Goal: Use online tool/utility: Utilize a website feature to perform a specific function

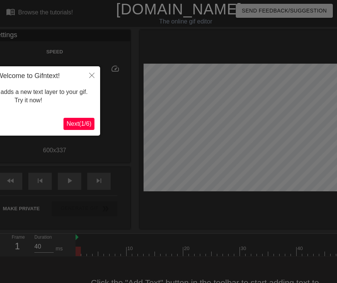
scroll to position [19, 0]
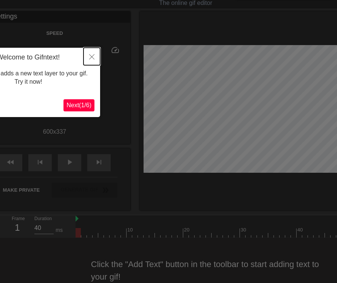
click at [90, 53] on button "Close" at bounding box center [92, 56] width 17 height 17
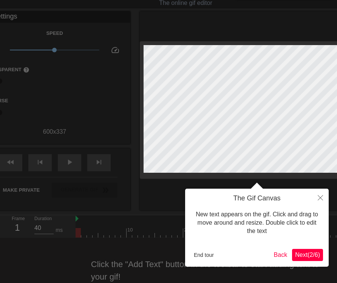
scroll to position [0, 0]
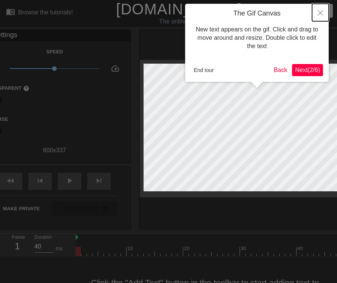
click at [318, 15] on button "Close" at bounding box center [320, 12] width 17 height 17
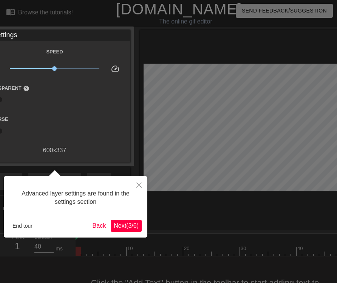
scroll to position [19, 0]
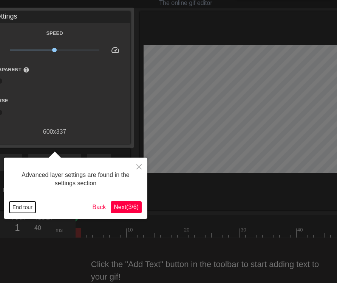
click at [23, 207] on button "End tour" at bounding box center [22, 206] width 26 height 11
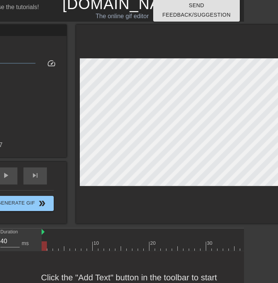
scroll to position [5, 6]
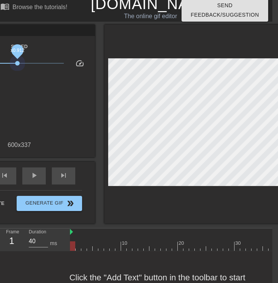
click at [18, 67] on span "x0.912" at bounding box center [20, 63] width 90 height 9
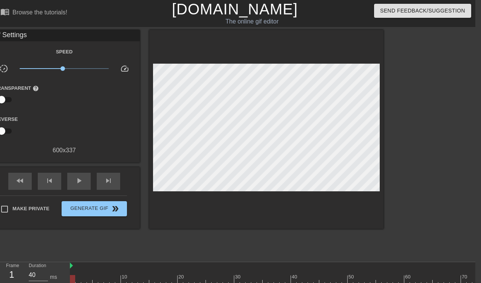
scroll to position [0, 0]
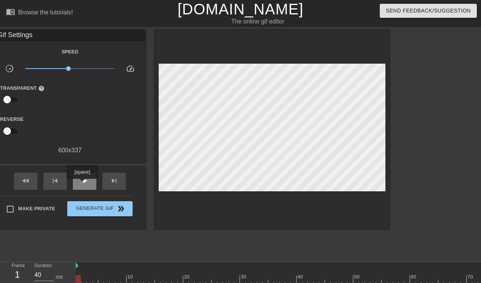
click at [83, 184] on span "play_arrow" at bounding box center [84, 180] width 9 height 9
click at [83, 184] on span "pause" at bounding box center [84, 180] width 9 height 9
click at [293, 197] on div at bounding box center [272, 129] width 234 height 199
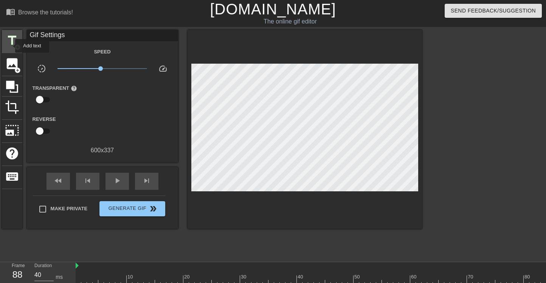
click at [12, 42] on span "title" at bounding box center [12, 40] width 14 height 14
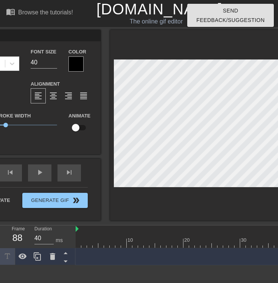
type input "C"
type textarea "C"
type input "CE"
type textarea "CE"
type input "CEG"
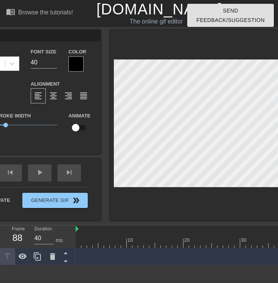
type textarea "CEG"
type input "CEGE"
type textarea "CEGE"
type input "CEGEP"
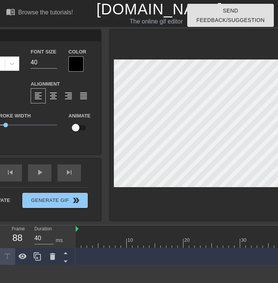
type textarea "CEGEP"
type input "CEGEP s"
type textarea "CEGEP s"
type input "CEGEP st"
type textarea "CEGEP st"
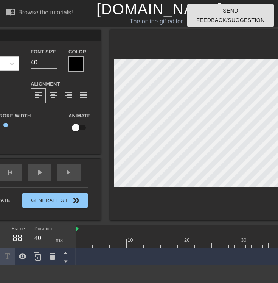
type input "CEGEP stu"
type textarea "CEGEP stu"
type input "CEGEP stud"
type textarea "CEGEP stud"
type input "CEGEP stu"
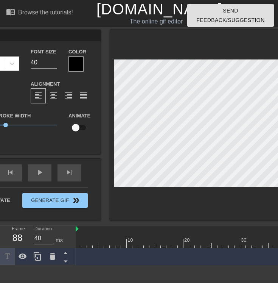
type textarea "CEGEP stu"
type input "CEGEP stud"
type textarea "CEGEP stud"
type input "CEGEP studd"
type textarea "CEGEP studd"
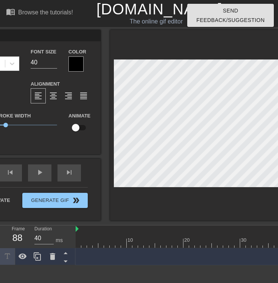
type input "CEGEP studde"
type textarea "CEGEP studde"
type input "CEGEP studd"
type textarea "CEGEP studd"
type input "CEGEP stud"
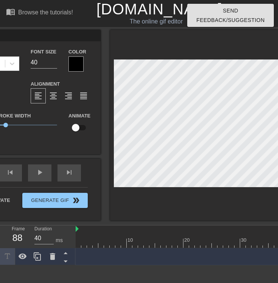
type textarea "CEGEP stud"
type input "CEGEP stude"
type textarea "CEGEP stude"
type input "CEGEP studen"
type textarea "CEGEP studen"
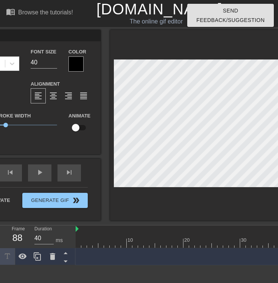
type input "CEGEP student"
type textarea "CEGEP student"
type input "CEGEP students"
type textarea "CEGEP students"
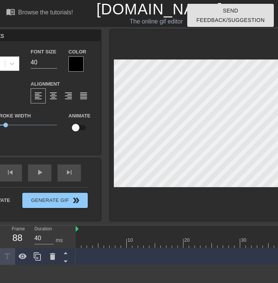
scroll to position [0, 2]
type input "CEGEP students"
type textarea "CEGEP students"
type input "CEGEP students a"
type textarea "CEGEP students a"
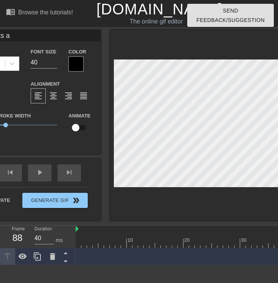
scroll to position [0, 3]
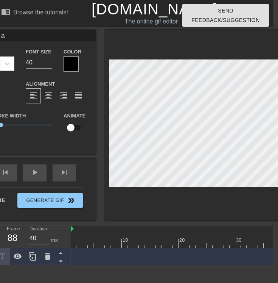
type input "CEGEP students as"
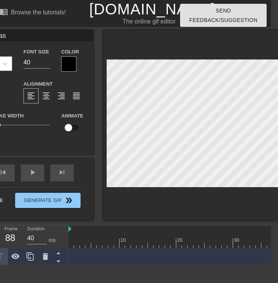
type textarea "CEGEP students ask"
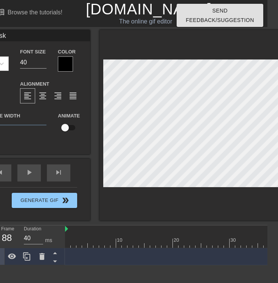
scroll to position [0, 3]
type input "CEGEP students aski"
type textarea "CEGEP students aski"
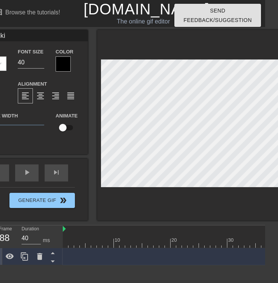
type input "CEGEP students askin"
type textarea "CEGEP students askin"
type input "CEGEP students asking"
type textarea "CEGEP students asking"
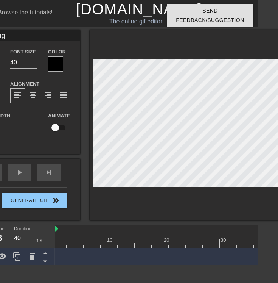
type input "CEGEP students asking"
type textarea "CEGEP students asking"
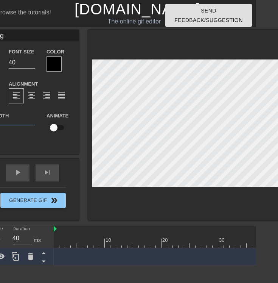
type input "CEGEP students asking V"
type textarea "CEGEP students asking V"
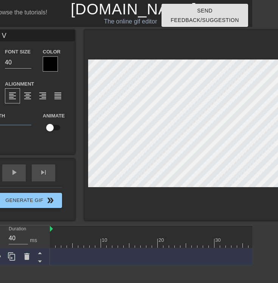
scroll to position [0, 4]
type input "CEGEP students asking Ve"
type textarea "CEGEP students asking Ve"
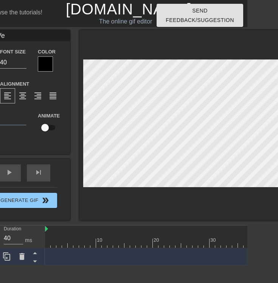
type input "CEGEP students asking [PERSON_NAME]"
type textarea "CEGEP students asking [PERSON_NAME]"
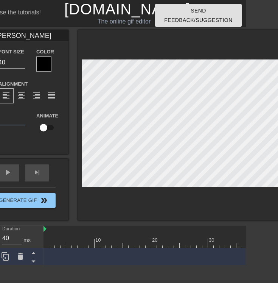
scroll to position [0, 5]
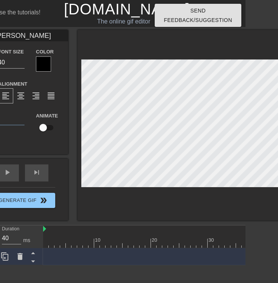
type input "CEGEP students asking [PERSON_NAME]"
type textarea "CEGEP students asking [PERSON_NAME]"
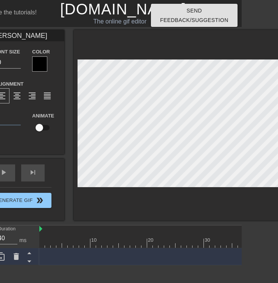
type input "CEGEP students asking [PERSON_NAME]"
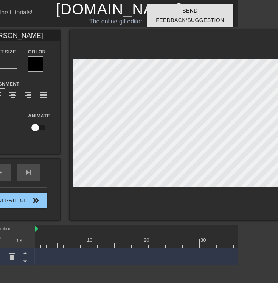
type textarea "CEGEP students asking [PERSON_NAME]"
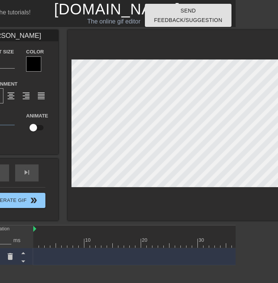
type input "CEGEP students asking Veronic"
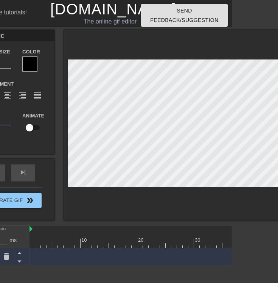
type textarea "CEGEP students asking [PERSON_NAME]"
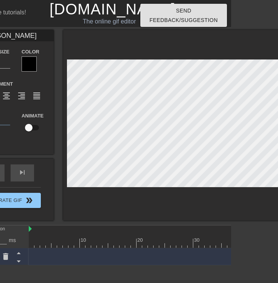
type input "CEGEP students asking [PERSON_NAME]"
type textarea "CEGEP students asking [PERSON_NAME]"
type input "CEGEP students asking [PERSON_NAME]"
type textarea "CEGEP students asking [PERSON_NAME]"
type input "CEGEP students asking [PERSON_NAME]"
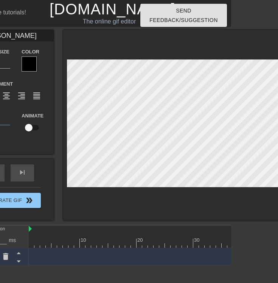
type textarea "CEGEP students asking [PERSON_NAME]"
type input "CEGEP students asking [PERSON_NAME] for"
type textarea "CEGEP students asking [PERSON_NAME] for"
type input "CEGEP students asking [PERSON_NAME] for"
type textarea "CEGEP students asking [PERSON_NAME] for"
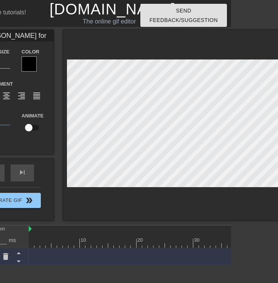
type input "CEGEP students asking [PERSON_NAME] for s"
type textarea "CEGEP students asking [PERSON_NAME] for s"
type input "CEGEP students asking [PERSON_NAME] for sp"
type textarea "CEGEP students asking [PERSON_NAME] for spe"
type input "CEGEP students asking [PERSON_NAME] for spec"
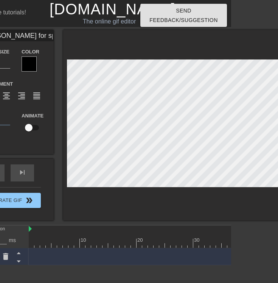
type textarea "CEGEP students asking [PERSON_NAME] for spec"
type input "CEGEP students asking [PERSON_NAME] for speci"
type textarea "CEGEP students asking [PERSON_NAME] for speci"
type input "CEGEP students asking [PERSON_NAME] for specif"
type textarea "CEGEP students asking [PERSON_NAME] for specif"
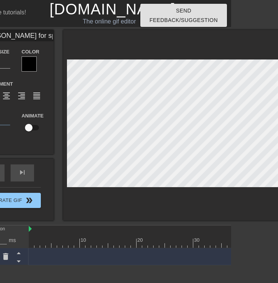
type input "CEGEP students asking [PERSON_NAME] for specifi"
type textarea "CEGEP students asking [PERSON_NAME] for specifi"
type input "CEGEP students asking [PERSON_NAME] for specific"
type textarea "CEGEP students asking [PERSON_NAME] for specific"
type input "CEGEP students asking [PERSON_NAME] for specific"
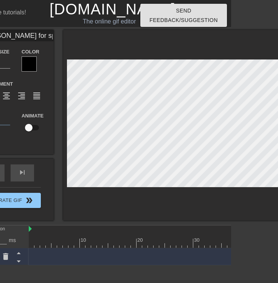
type textarea "CEGEP students asking [PERSON_NAME] for specific"
type input "CEGEP students asking [PERSON_NAME] for specific i"
type textarea "CEGEP students asking [PERSON_NAME] for specific i"
type input "CEGEP students asking [PERSON_NAME] for specific in"
type textarea "CEGEP students asking [PERSON_NAME] for specific in"
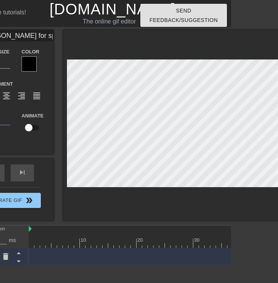
type input "CEGEP students asking [PERSON_NAME] for specific int"
type textarea "CEGEP students asking [PERSON_NAME] for specific int"
type input "CEGEP students asking [PERSON_NAME] for specific inte"
type textarea "CEGEP students asking [PERSON_NAME] for specific inte"
type input "CEGEP students asking [PERSON_NAME] for specific inter"
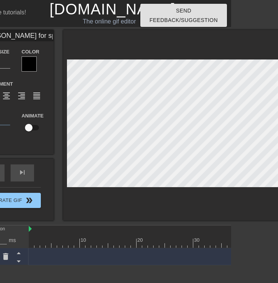
type textarea "CEGEP students asking [PERSON_NAME] for specific inter"
type input "CEGEP students asking [PERSON_NAME] for specific interv"
type textarea "CEGEP students asking [PERSON_NAME] for specific interv"
type input "CEGEP students asking [PERSON_NAME] for specific intervi"
type textarea "CEGEP students asking [PERSON_NAME] for specific intervi"
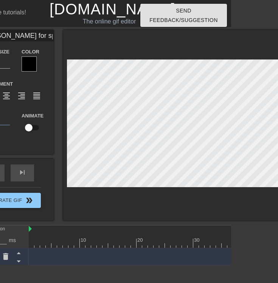
type input "CEGEP students asking [PERSON_NAME] for specific intervie"
type textarea "CEGEP students asking [PERSON_NAME] for specific intervie"
type input "CEGEP students asking [PERSON_NAME] for specific interview"
type textarea "CEGEP students asking [PERSON_NAME] for specific interview"
type input "CEGEP students asking [PERSON_NAME] for specific interview"
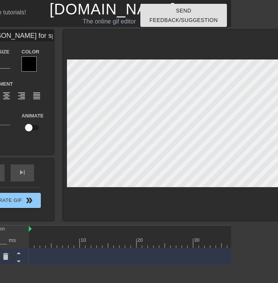
type textarea "CEGEP students asking [PERSON_NAME] for specific interview"
type input "CEGEP students asking [PERSON_NAME] for specific interview q"
type textarea "CEGEP students asking [PERSON_NAME] for specific interview q"
type input "CEGEP students asking [PERSON_NAME] for specific interview qu"
type textarea "CEGEP students asking [PERSON_NAME] for specific interview qu"
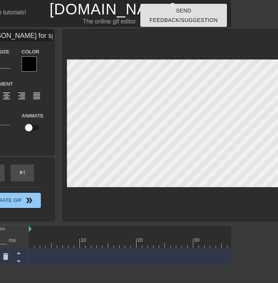
type input "CEGEP students asking [PERSON_NAME] for specific interview que"
type textarea "CEGEP students asking [PERSON_NAME] for specific interview que"
type input "CEGEP students asking [PERSON_NAME] for specific interview ques"
type textarea "CEGEP students asking [PERSON_NAME] for specific interview ques"
type input "CEGEP students asking [PERSON_NAME] for specific interview quest"
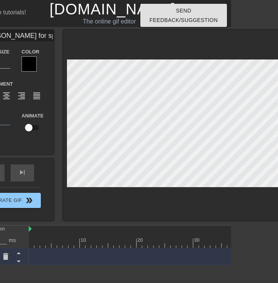
type textarea "CEGEP students asking [PERSON_NAME] for specific interview quest"
type input "CEGEP students asking [PERSON_NAME] for specific interview questi"
type textarea "CEGEP students asking [PERSON_NAME] for specific interview questi"
type input "CEGEP students asking [PERSON_NAME] for specific interview questio"
type textarea "CEGEP students asking [PERSON_NAME] for specific interview question"
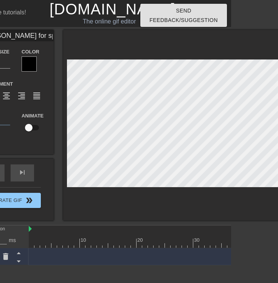
type input "CEGEP students asking [PERSON_NAME] for specific interview questions"
type textarea "CEGEP students asking [PERSON_NAME] for specific interview questions"
type input "CEGEP students asking [PERSON_NAME] for specific interview questions"
type textarea "CEGEP students asking [PERSON_NAME] for specific interview questions"
type input "CEGEP students asking [PERSON_NAME] for specific interview questions"
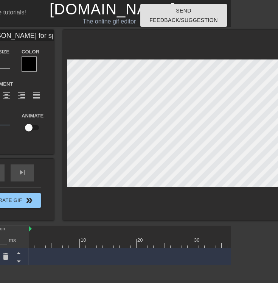
type textarea "CEGEP students asking [PERSON_NAME] for specific interview questions"
click at [52, 57] on div "Color" at bounding box center [35, 59] width 38 height 25
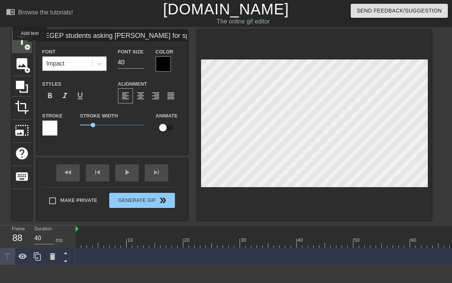
click at [27, 44] on span "add_circle" at bounding box center [27, 47] width 6 height 6
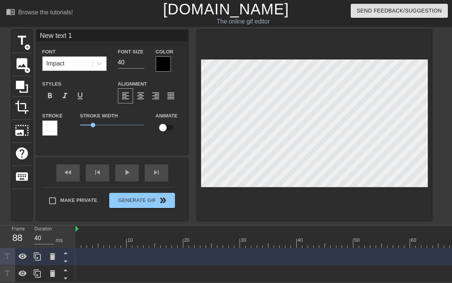
type input "("
type textarea "("
type input "(V"
type textarea "(V"
type input "(Ve"
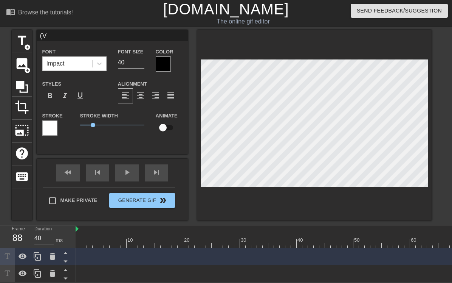
type textarea "(Ve"
type input "(Ver"
type textarea "(Vero"
type input "(Veron"
type textarea "(Veron"
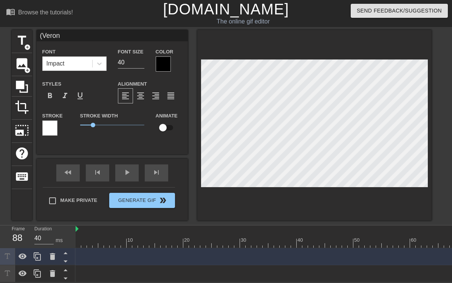
type input "(Veroni"
type textarea "(Veroni"
type input "(Veronic"
type textarea "(Veronic"
type input "([PERSON_NAME]"
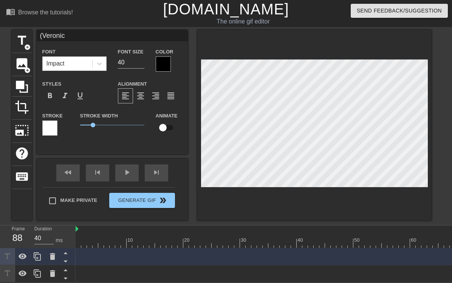
type textarea "([PERSON_NAME]"
type input "([PERSON_NAME]"
type textarea "([PERSON_NAME]"
type input "([PERSON_NAME]"
type textarea "([PERSON_NAME]"
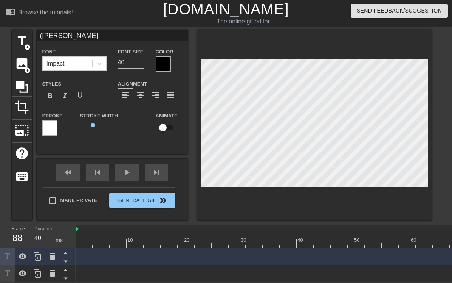
type input "([PERSON_NAME]"
type textarea "([PERSON_NAME]"
type input "([PERSON_NAME]"
type textarea "([PERSON_NAME]"
type input "([PERSON_NAME]"
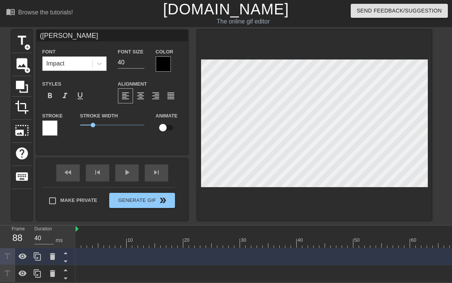
type textarea "([PERSON_NAME]"
type input "([PERSON_NAME] has"
type textarea "([PERSON_NAME] has"
type input "([PERSON_NAME] has"
type textarea "([PERSON_NAME] has"
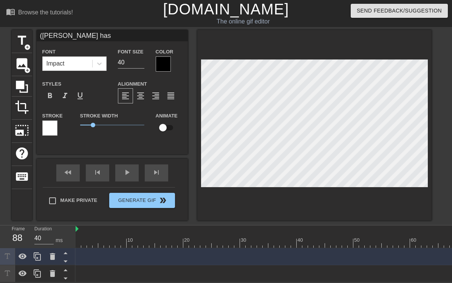
type input "([PERSON_NAME] has"
type textarea "([PERSON_NAME] has"
type input "([PERSON_NAME]"
type textarea "([PERSON_NAME]"
type input "([PERSON_NAME]"
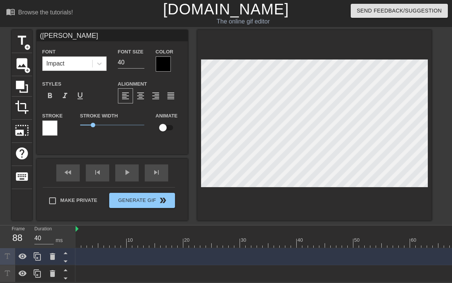
type textarea "([PERSON_NAME]"
type input "([PERSON_NAME]"
type textarea "([PERSON_NAME]"
type input "([PERSON_NAME]"
type textarea "([PERSON_NAME]"
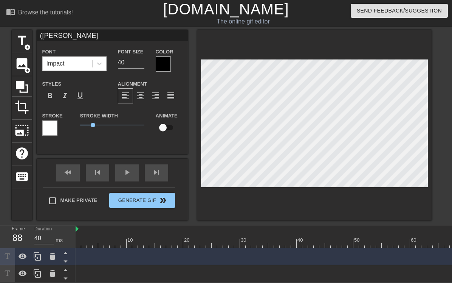
type input "([PERSON_NAME]"
type textarea "([PERSON_NAME]"
type input "([PERSON_NAME] sig"
type textarea "([PERSON_NAME] sig"
type input "([PERSON_NAME] sign"
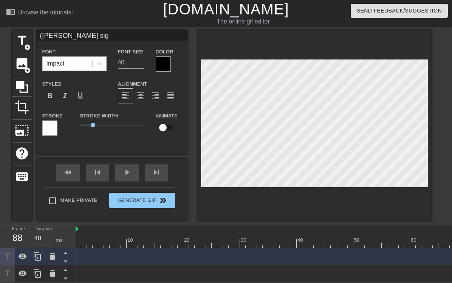
type textarea "([PERSON_NAME] sign"
type input "([PERSON_NAME] [PERSON_NAME]"
type textarea "([PERSON_NAME] [PERSON_NAME]"
type input "([PERSON_NAME] signed"
type textarea "([PERSON_NAME] signed"
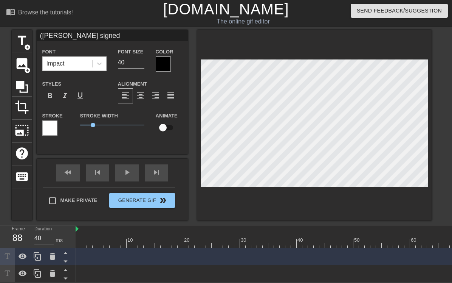
type input "([PERSON_NAME] [PERSON_NAME]"
type textarea "([PERSON_NAME] [PERSON_NAME]"
type input "([PERSON_NAME] sign"
type textarea "([PERSON_NAME] sign"
type input "([PERSON_NAME] sig"
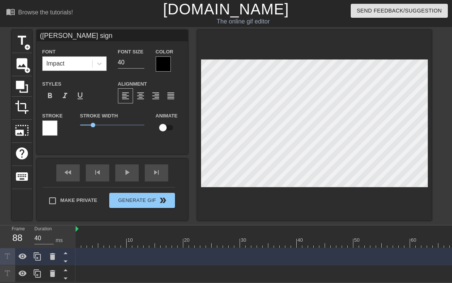
type textarea "([PERSON_NAME] sig"
type input "([PERSON_NAME]"
type textarea "([PERSON_NAME]"
type input "([PERSON_NAME]"
type textarea "([PERSON_NAME]"
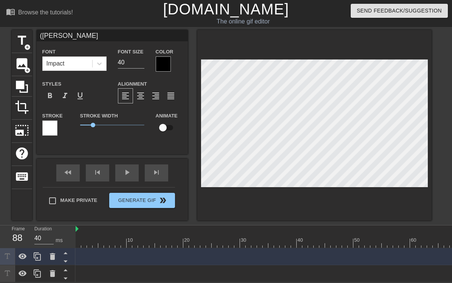
type input "([PERSON_NAME]"
type textarea "([PERSON_NAME]"
type input "([PERSON_NAME]"
type textarea "([PERSON_NAME]"
type input "([PERSON_NAME]"
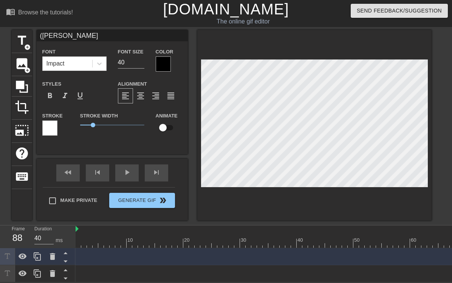
type textarea "([PERSON_NAME]"
type input "([PERSON_NAME] has"
type textarea "([PERSON_NAME] has"
click at [124, 174] on div "play_arrow" at bounding box center [126, 172] width 23 height 17
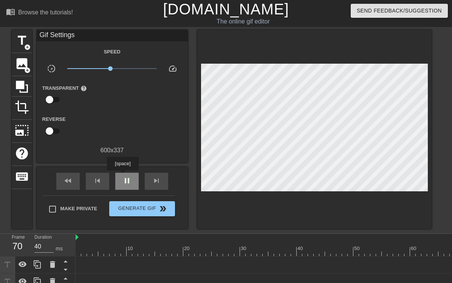
click at [124, 175] on div "pause" at bounding box center [126, 180] width 23 height 17
click at [26, 38] on span "title" at bounding box center [22, 40] width 14 height 14
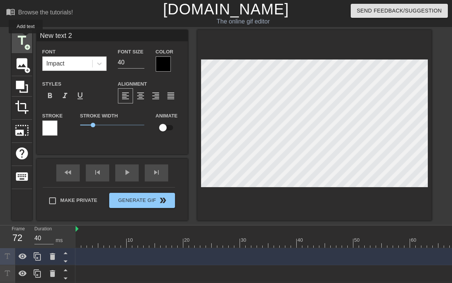
click at [26, 39] on span "title" at bounding box center [22, 40] width 14 height 14
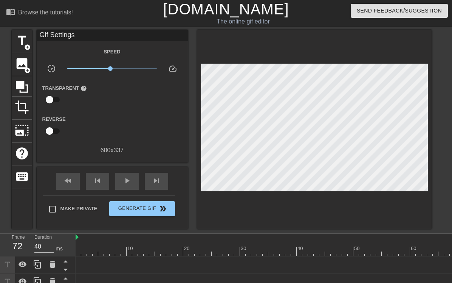
scroll to position [9, 0]
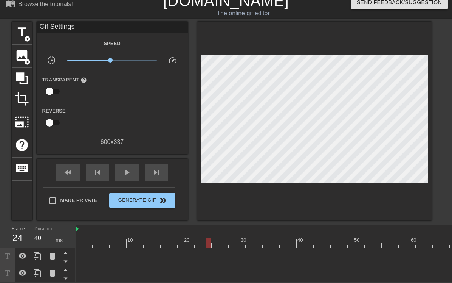
drag, startPoint x: 89, startPoint y: 239, endPoint x: 222, endPoint y: 248, distance: 133.4
click at [222, 248] on div "10 20 30 40 50 60 70 80 90 ([PERSON_NAME] has signed the NDA) drag_handle drag_…" at bounding box center [264, 253] width 377 height 57
drag, startPoint x: 222, startPoint y: 248, endPoint x: 301, endPoint y: 247, distance: 79.4
click at [310, 250] on div "([PERSON_NAME] has signed the NDA) drag_handle drag_handle" at bounding box center [340, 256] width 528 height 17
drag, startPoint x: 253, startPoint y: 247, endPoint x: 134, endPoint y: 246, distance: 119.1
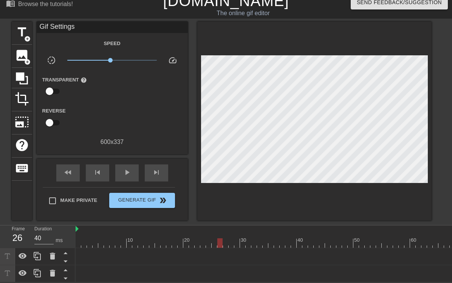
click at [134, 246] on div "10 20 30 40 50 60 70 80 90 ([PERSON_NAME] has signed the NDA) drag_handle drag_…" at bounding box center [264, 253] width 377 height 57
drag, startPoint x: 177, startPoint y: 241, endPoint x: 42, endPoint y: 240, distance: 135.4
click at [42, 240] on div "Frame 1 Duration 40 ms 10 20 30 40 50 60 70 80 90 ([PERSON_NAME] has signed the…" at bounding box center [226, 253] width 452 height 57
click at [26, 36] on span "add_circle" at bounding box center [27, 39] width 6 height 6
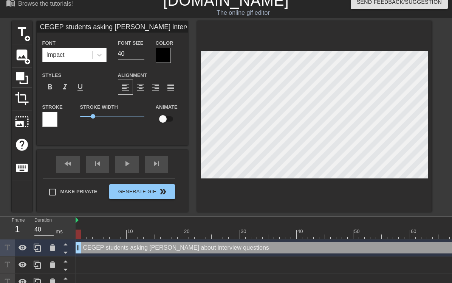
scroll to position [1, 4]
click at [145, 84] on div "format_align_center" at bounding box center [140, 86] width 15 height 15
click at [24, 30] on span "title" at bounding box center [22, 32] width 14 height 14
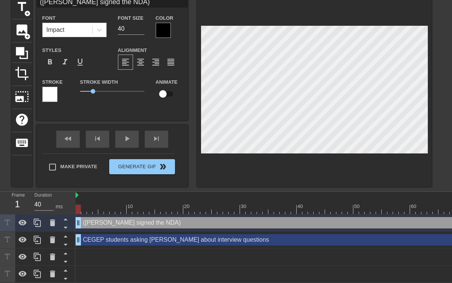
scroll to position [34, 0]
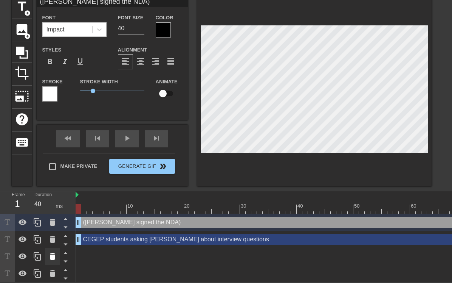
click at [54, 257] on icon at bounding box center [52, 256] width 5 height 7
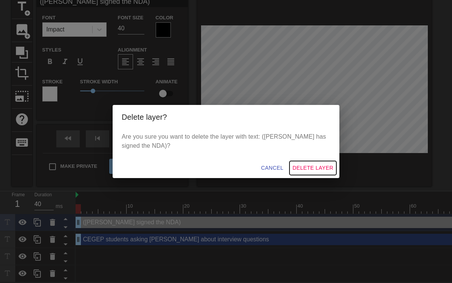
click at [317, 165] on span "Delete Layer" at bounding box center [313, 167] width 41 height 9
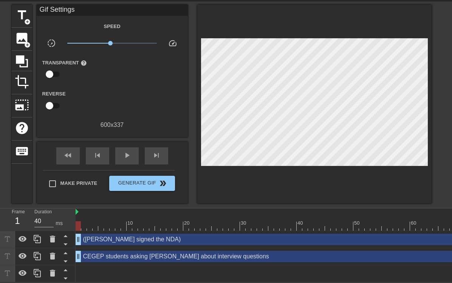
scroll to position [26, 0]
click at [55, 274] on icon at bounding box center [52, 272] width 9 height 9
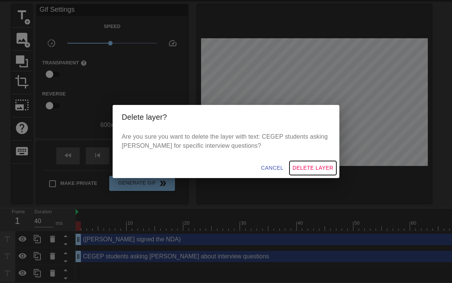
click at [324, 166] on span "Delete Layer" at bounding box center [313, 167] width 41 height 9
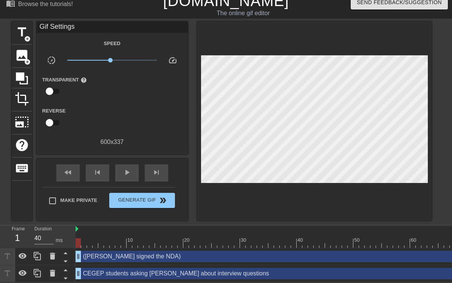
click at [107, 249] on div "([PERSON_NAME] signed the NDA) drag_handle drag_handle" at bounding box center [340, 256] width 528 height 17
click at [106, 259] on div "([PERSON_NAME] signed the NDA) drag_handle drag_handle" at bounding box center [340, 255] width 528 height 11
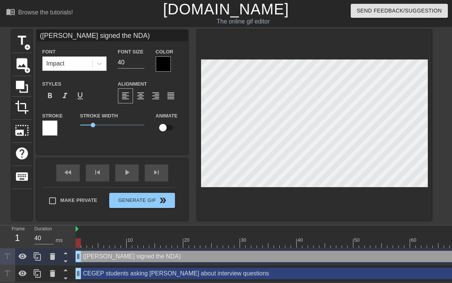
click at [108, 272] on div "CEGEP students asking [PERSON_NAME] about interview questions drag_handle drag_…" at bounding box center [340, 272] width 528 height 11
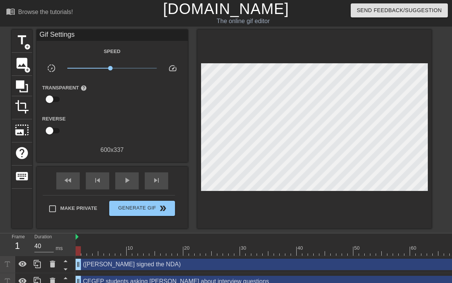
click at [116, 263] on div "([PERSON_NAME] signed the NDA) drag_handle drag_handle" at bounding box center [340, 264] width 528 height 17
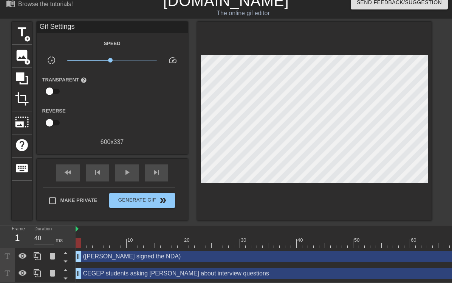
click at [115, 256] on div "([PERSON_NAME] signed the NDA) drag_handle drag_handle" at bounding box center [340, 255] width 528 height 11
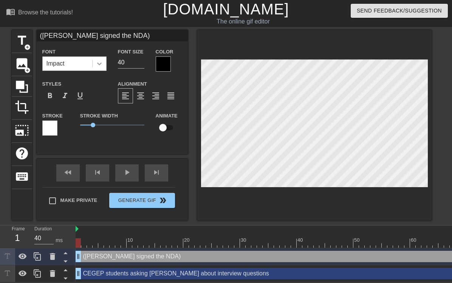
click at [93, 64] on div at bounding box center [100, 64] width 14 height 14
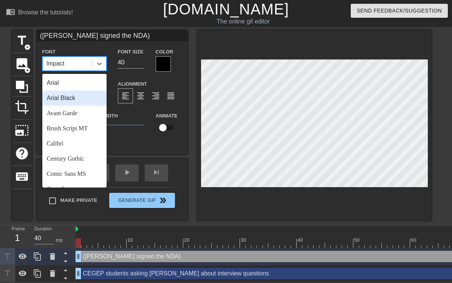
click at [81, 94] on div "Arial Black" at bounding box center [74, 97] width 64 height 15
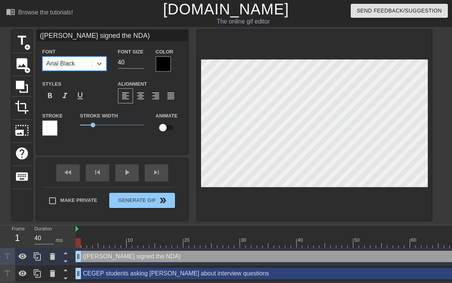
click at [107, 64] on div "Font option [PERSON_NAME], selected. 0 results available. Select is focused ,ty…" at bounding box center [75, 59] width 76 height 25
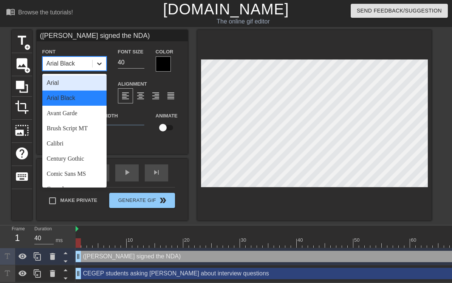
click at [100, 64] on icon at bounding box center [100, 64] width 8 height 8
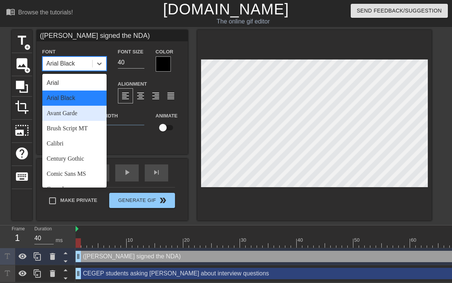
click at [84, 113] on div "Avant Garde" at bounding box center [74, 113] width 64 height 15
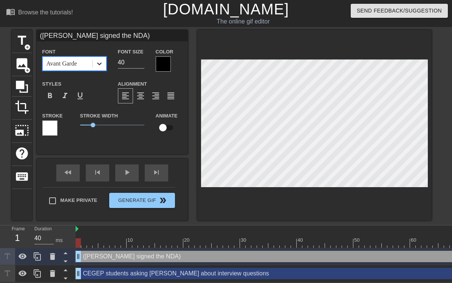
click at [100, 60] on icon at bounding box center [100, 64] width 8 height 8
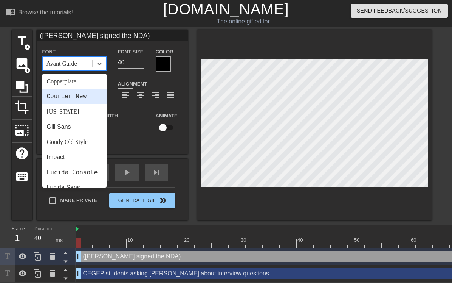
scroll to position [129, 0]
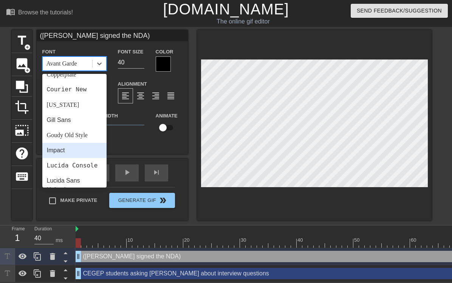
click at [70, 149] on div "Impact" at bounding box center [74, 150] width 64 height 15
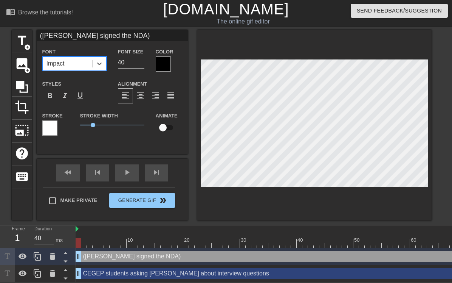
click at [160, 273] on div "CEGEP students asking [PERSON_NAME] about interview questions drag_handle drag_…" at bounding box center [340, 272] width 528 height 11
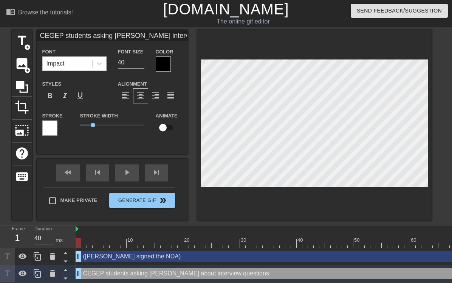
click at [211, 211] on div at bounding box center [314, 125] width 234 height 190
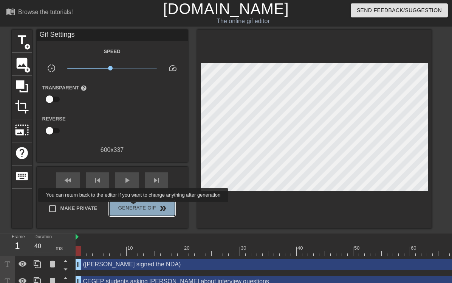
click at [138, 207] on span "Generate Gif double_arrow" at bounding box center [141, 207] width 59 height 9
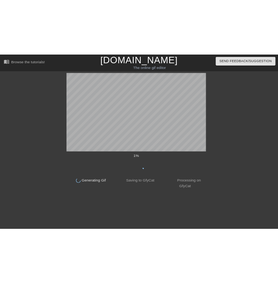
scroll to position [0, 0]
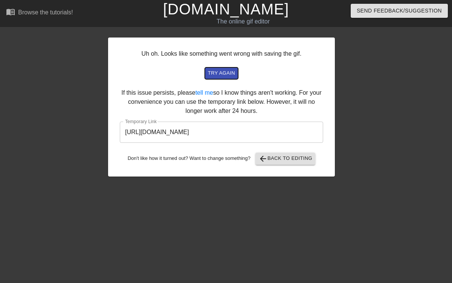
click at [228, 76] on span "try again" at bounding box center [221, 73] width 27 height 9
click at [182, 128] on input "[URL][DOMAIN_NAME]" at bounding box center [221, 131] width 203 height 21
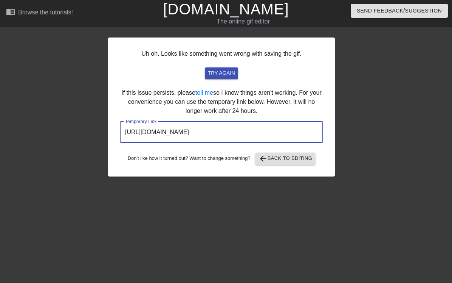
click at [182, 128] on input "[URL][DOMAIN_NAME]" at bounding box center [221, 131] width 203 height 21
